Goal: Transaction & Acquisition: Download file/media

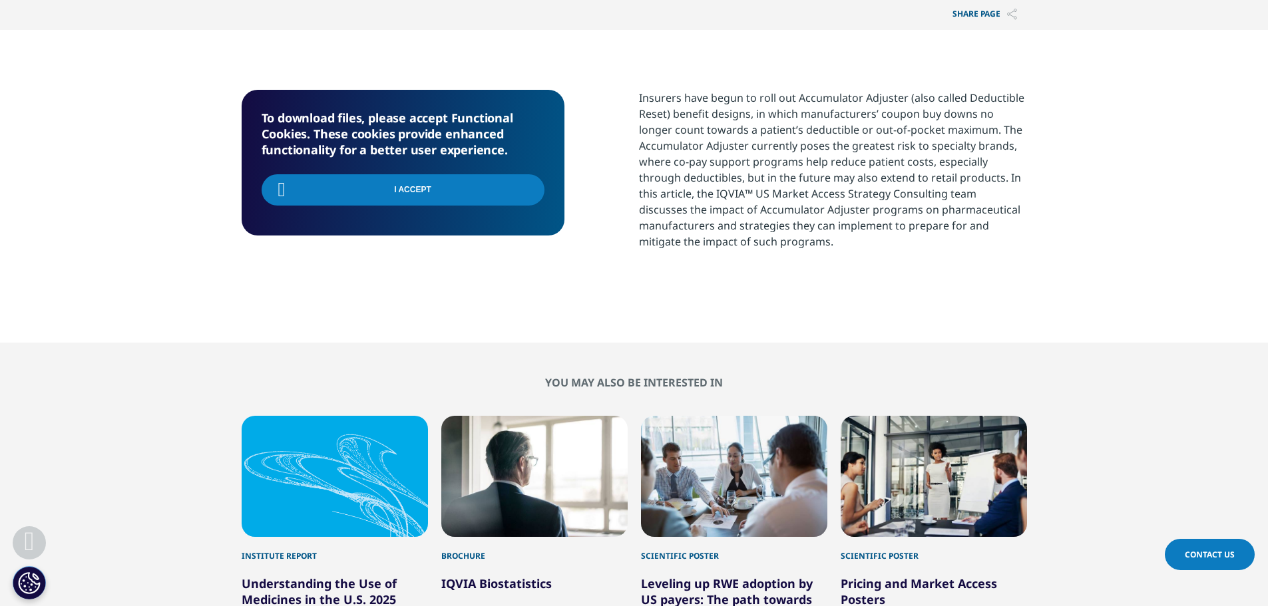
scroll to position [193, 785]
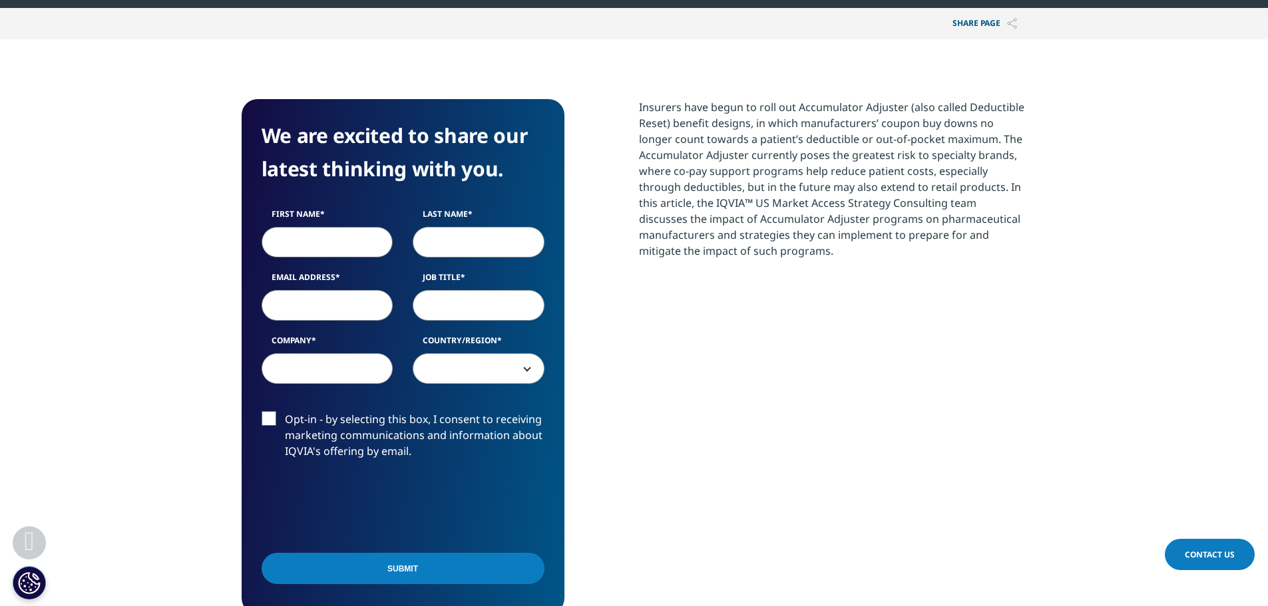
scroll to position [599, 0]
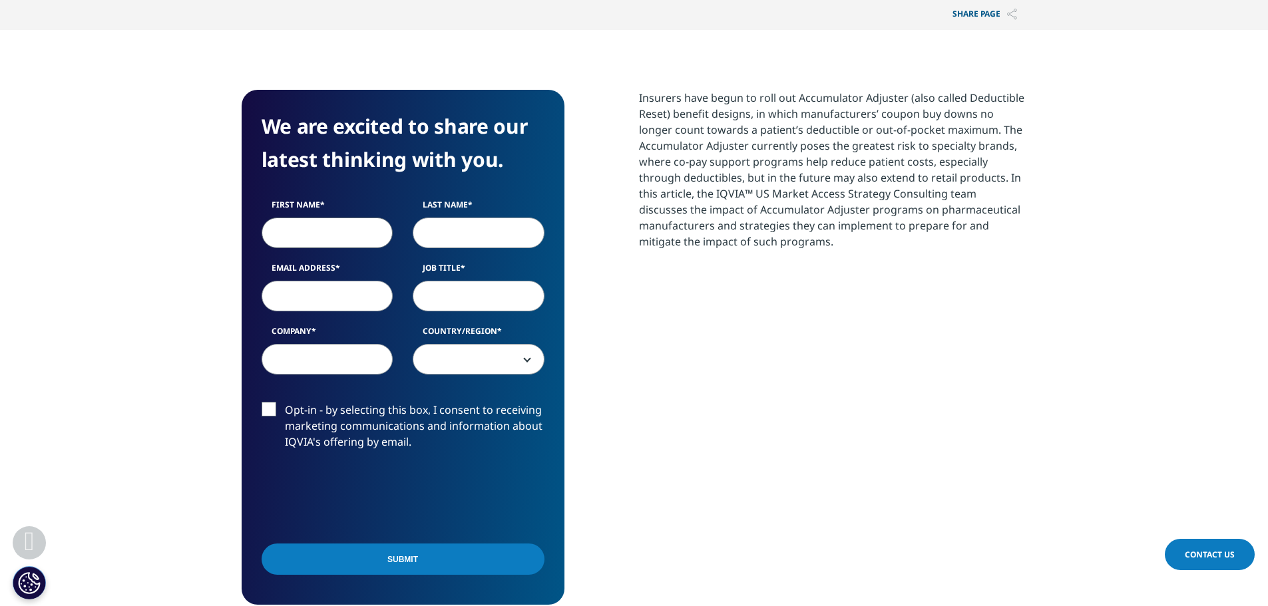
click at [341, 248] on input "First Name" at bounding box center [327, 233] width 132 height 31
type input "Coby"
type input "[PERSON_NAME]"
type input "[EMAIL_ADDRESS][DOMAIN_NAME]"
select select "[GEOGRAPHIC_DATA]"
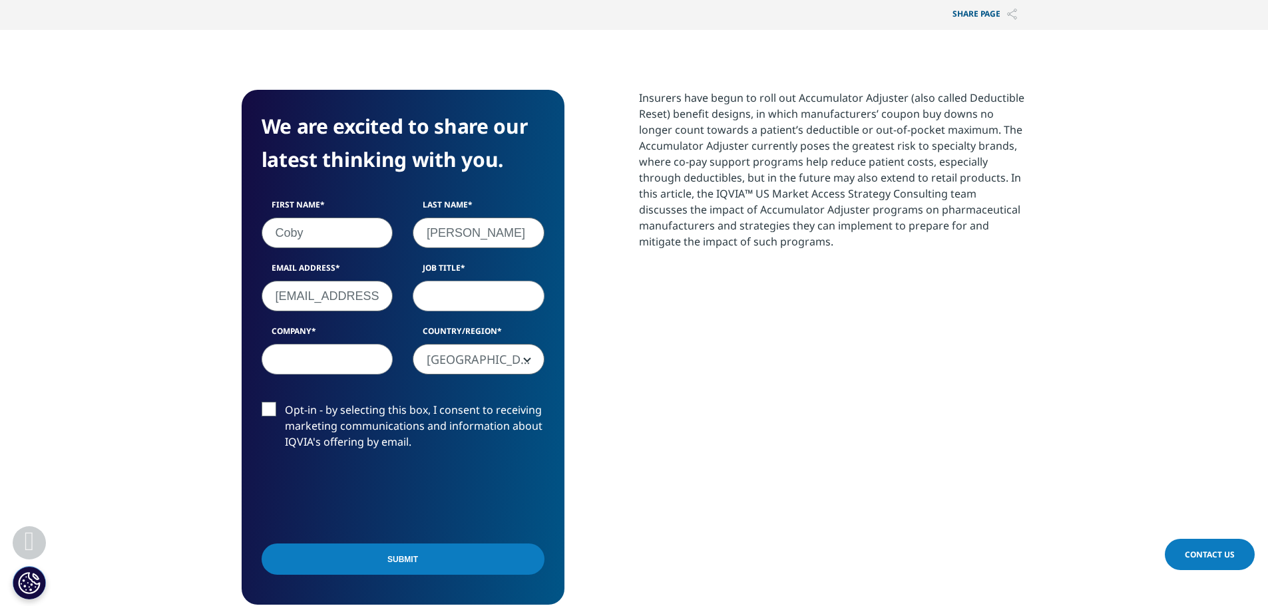
scroll to position [0, 17]
drag, startPoint x: 341, startPoint y: 296, endPoint x: 650, endPoint y: 336, distance: 312.0
click at [650, 336] on div "We are excited to share our latest thinking with you. First Name Coby Last Name…" at bounding box center [634, 347] width 785 height 515
type input "[EMAIL_ADDRESS][DOMAIN_NAME]"
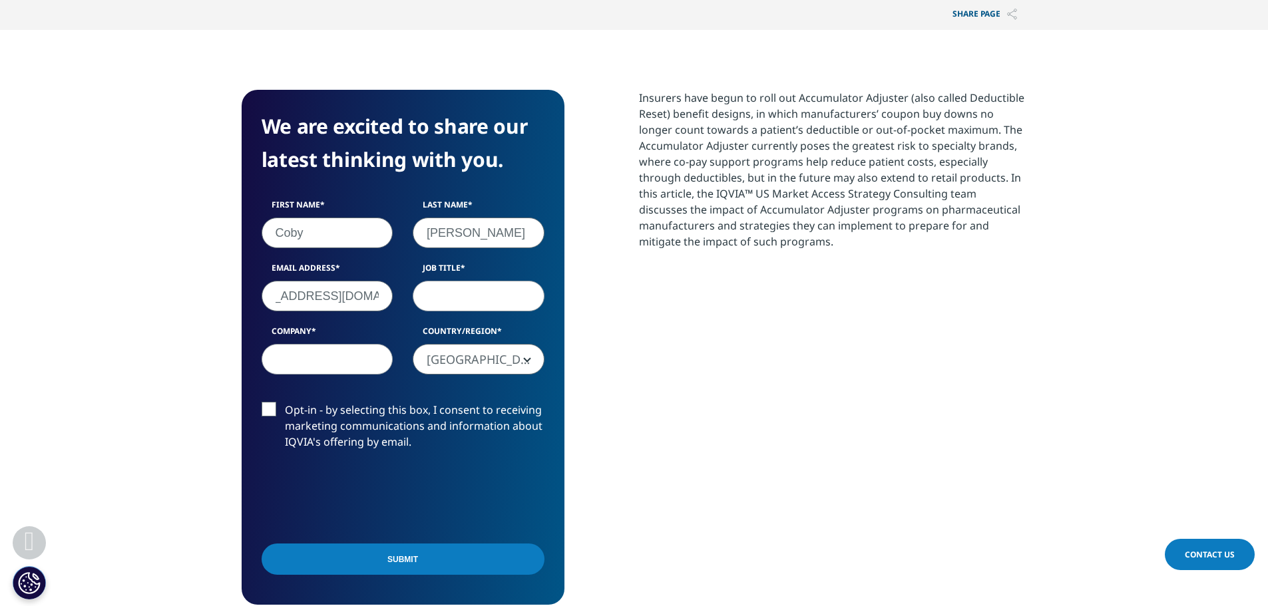
scroll to position [0, 0]
click at [470, 312] on div "First Name Coby Last Name [PERSON_NAME] Email Address [EMAIL_ADDRESS][DOMAIN_NA…" at bounding box center [403, 294] width 303 height 190
click at [482, 288] on input "Job Title" at bounding box center [479, 296] width 132 height 31
type input "Consultant"
click at [363, 353] on input "Company" at bounding box center [327, 359] width 132 height 31
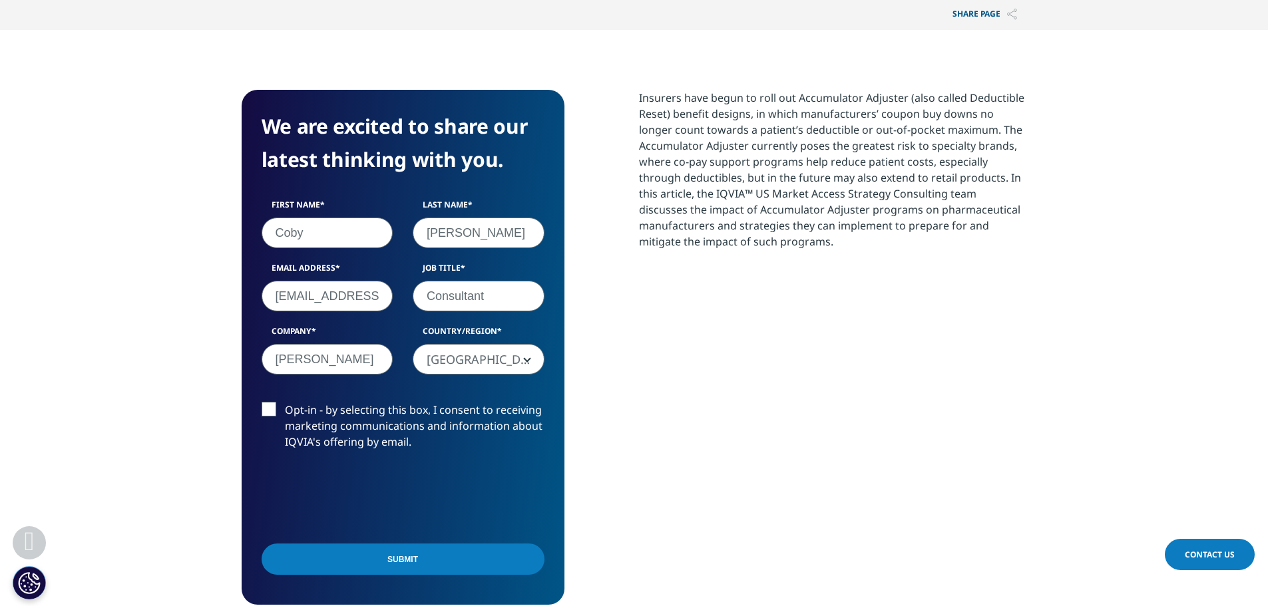
type input "[PERSON_NAME]"
click at [534, 357] on span "[GEOGRAPHIC_DATA]" at bounding box center [478, 360] width 130 height 31
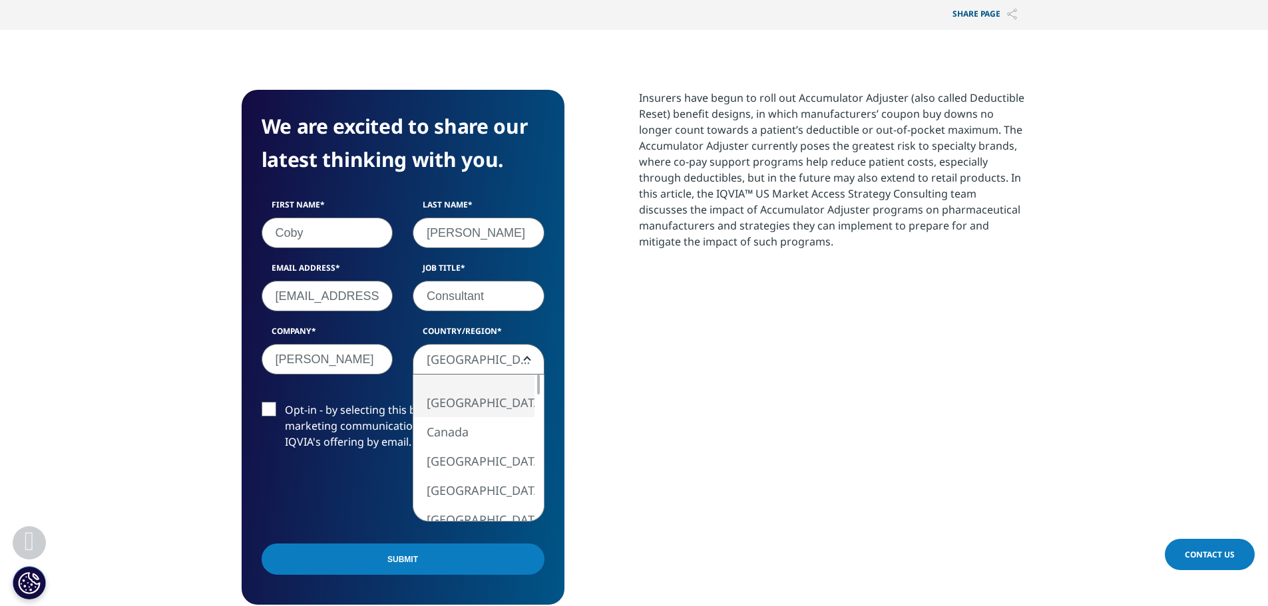
scroll to position [530, 785]
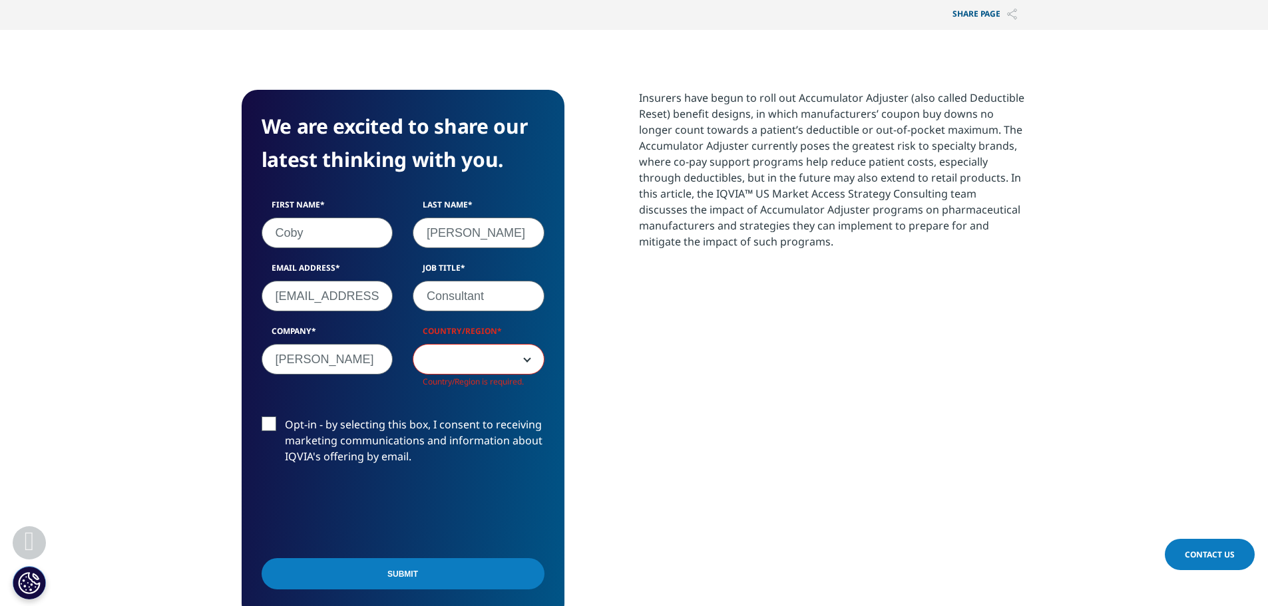
click at [312, 423] on label "Opt-in - by selecting this box, I consent to receiving marketing communications…" at bounding box center [402, 444] width 283 height 55
click at [285, 417] on input "Opt-in - by selecting this box, I consent to receiving marketing communications…" at bounding box center [285, 417] width 0 height 0
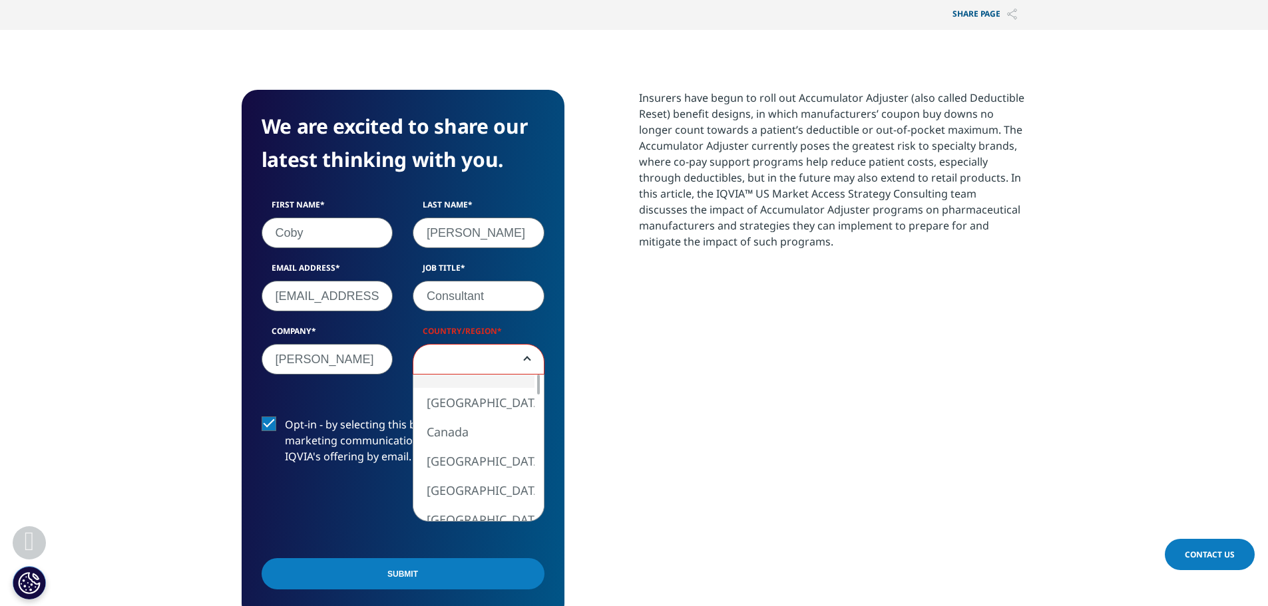
click at [520, 363] on span at bounding box center [478, 360] width 130 height 31
select select "[GEOGRAPHIC_DATA]"
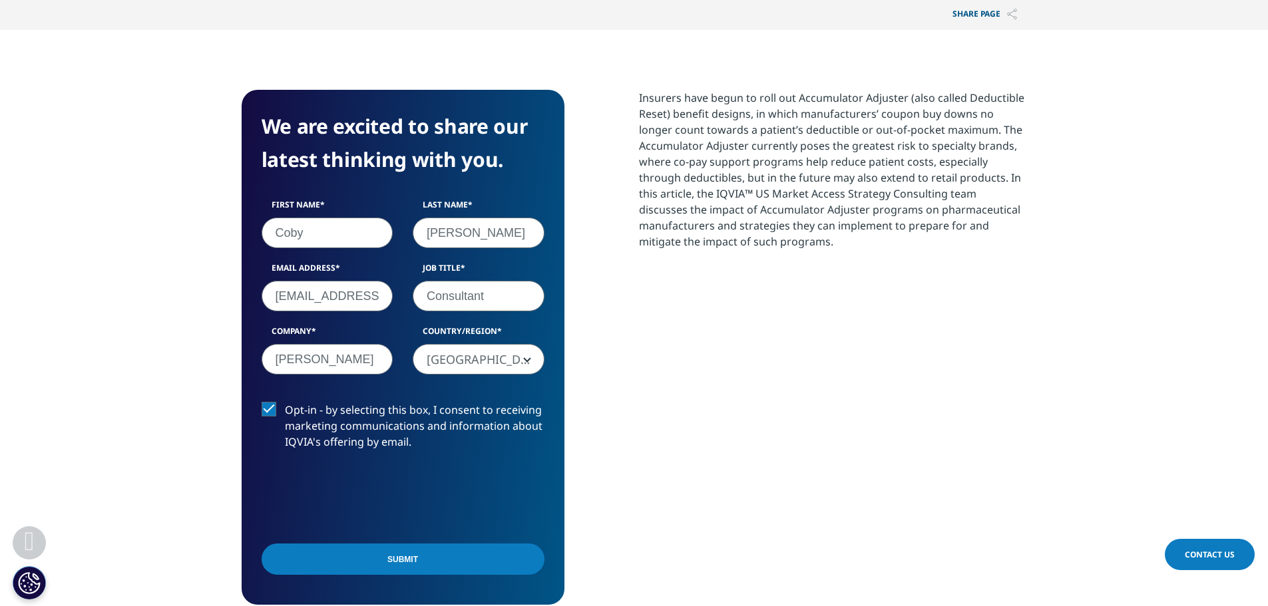
scroll to position [665, 0]
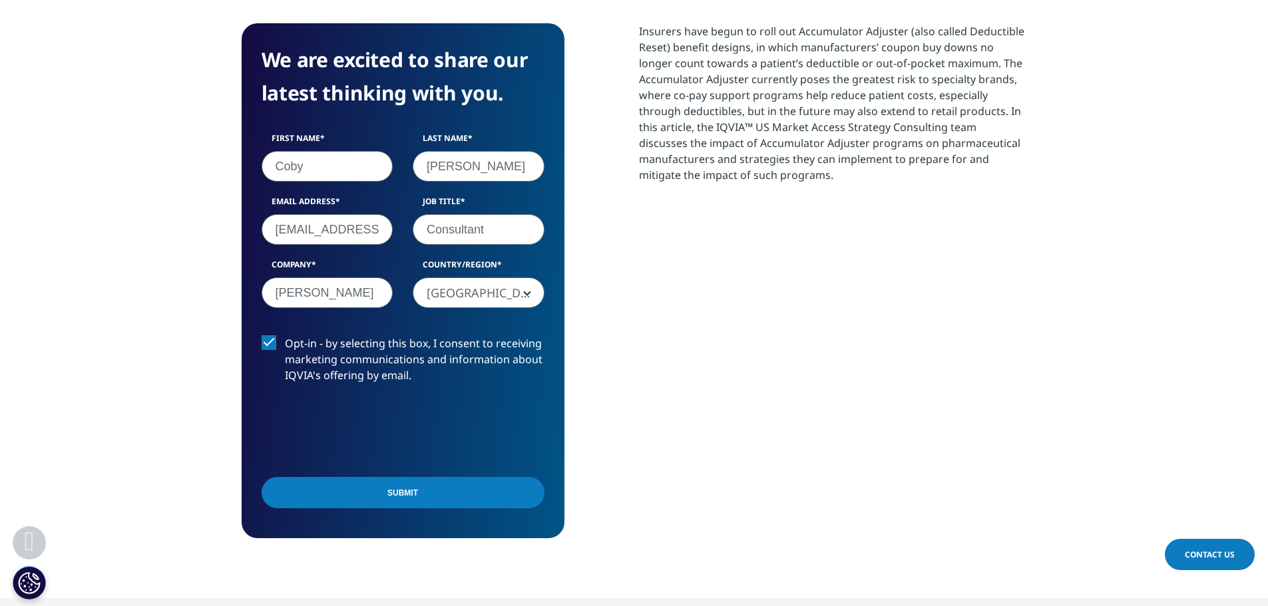
click at [276, 337] on label "Opt-in - by selecting this box, I consent to receiving marketing communications…" at bounding box center [402, 362] width 283 height 55
click at [285, 335] on input "Opt-in - by selecting this box, I consent to receiving marketing communications…" at bounding box center [285, 335] width 0 height 0
click at [371, 504] on input "Submit" at bounding box center [402, 492] width 283 height 31
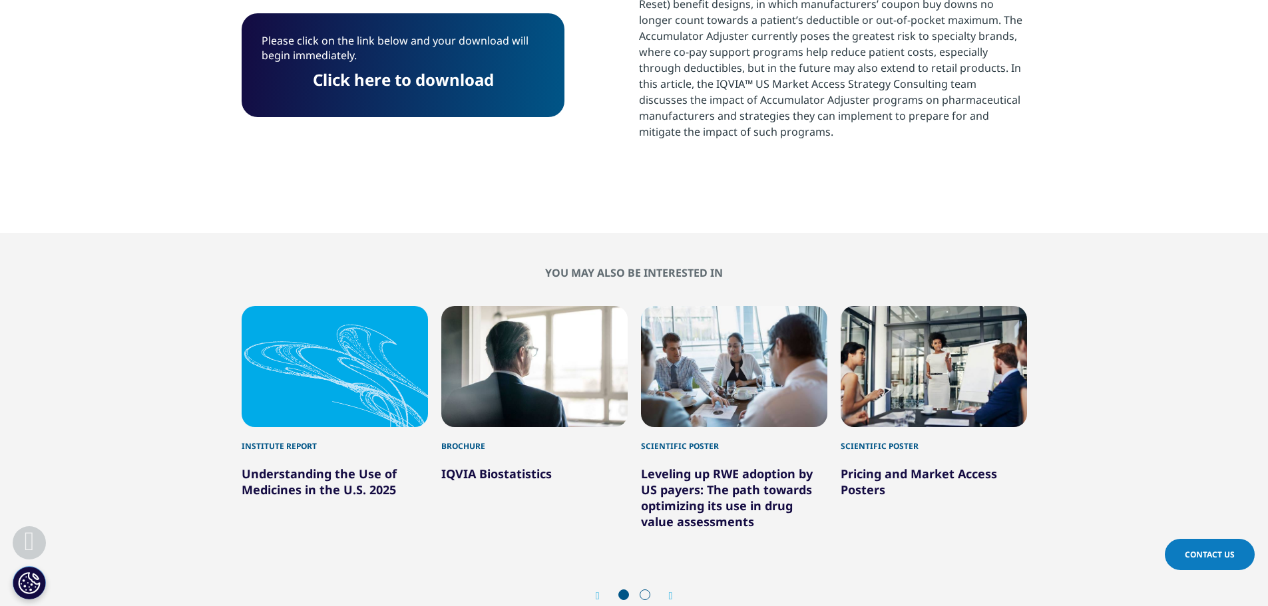
scroll to position [193, 785]
click at [333, 102] on div "Please click on the link below and your download will begin immediately. Click …" at bounding box center [403, 65] width 323 height 104
click at [354, 69] on link "Click here to download" at bounding box center [403, 80] width 181 height 22
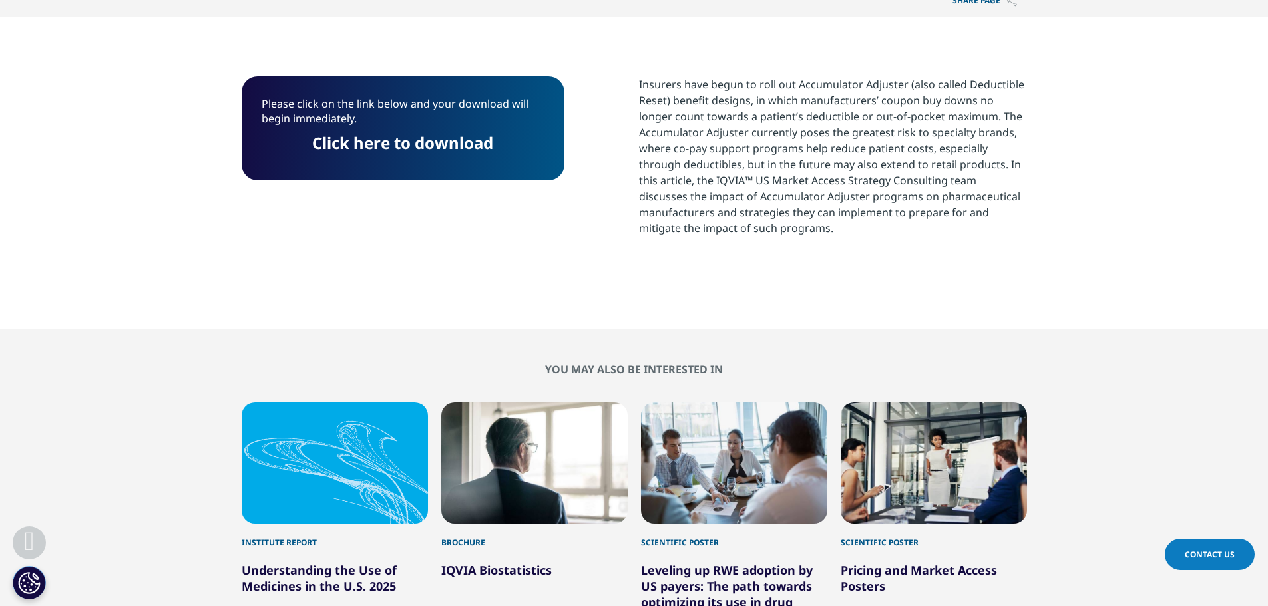
scroll to position [642, 0]
